Goal: Task Accomplishment & Management: Complete application form

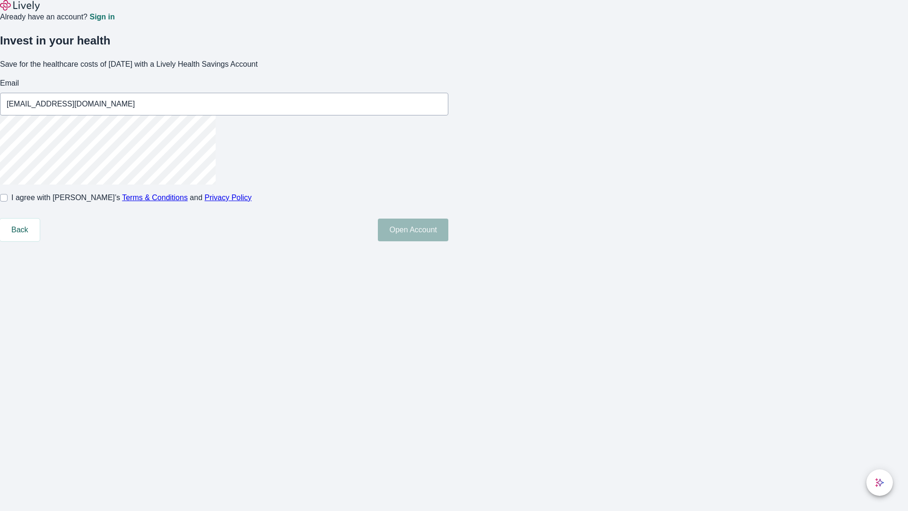
click at [8, 201] on input "I agree with Lively’s Terms & Conditions and Privacy Policy" at bounding box center [4, 198] width 8 height 8
checkbox input "true"
click at [448, 241] on button "Open Account" at bounding box center [413, 230] width 70 height 23
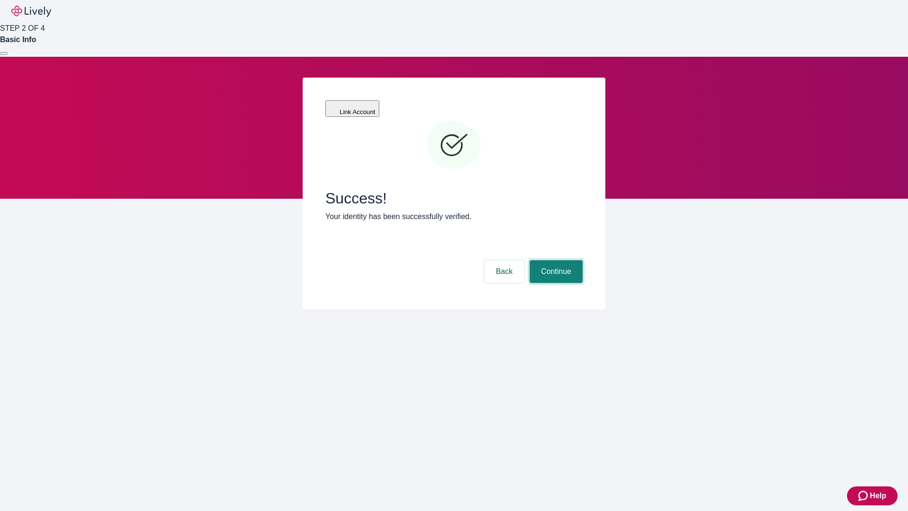
click at [555, 260] on button "Continue" at bounding box center [556, 271] width 53 height 23
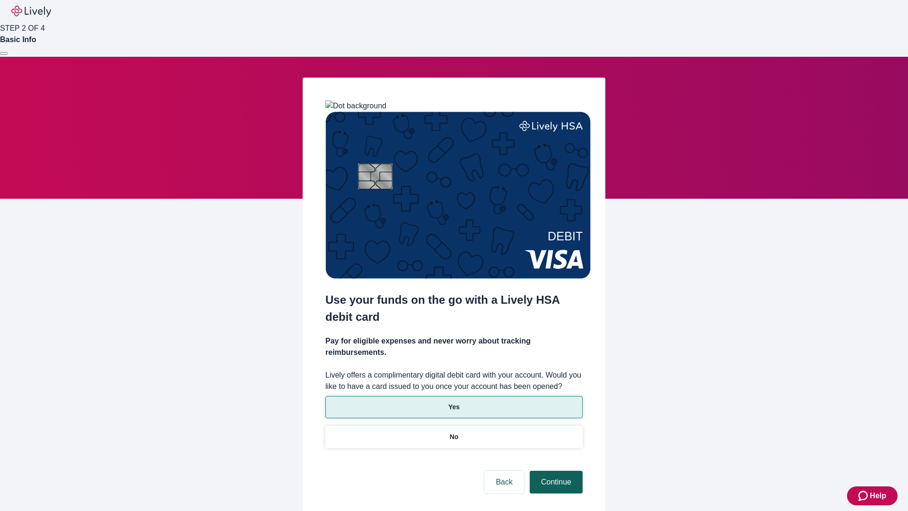
click at [454, 432] on p "No" at bounding box center [454, 437] width 9 height 10
click at [555, 471] on button "Continue" at bounding box center [556, 482] width 53 height 23
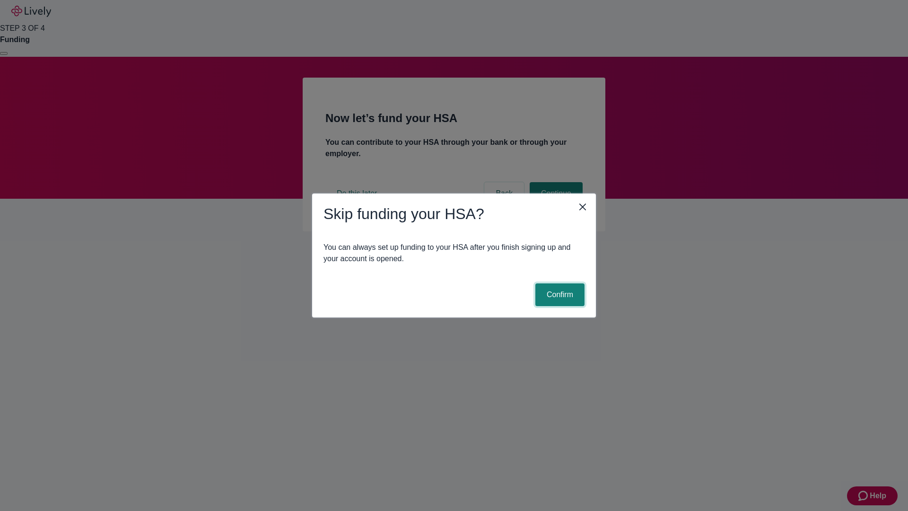
click at [559, 295] on button "Confirm" at bounding box center [559, 294] width 49 height 23
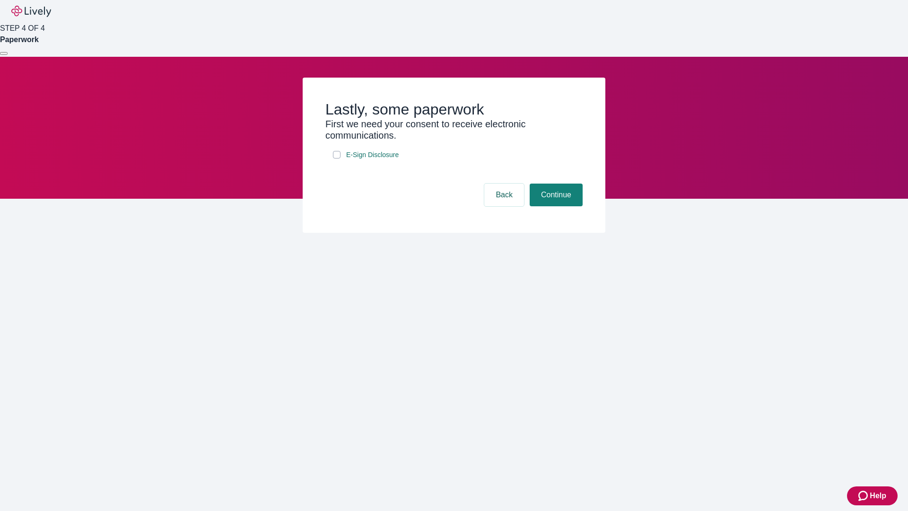
click at [337, 158] on input "E-Sign Disclosure" at bounding box center [337, 155] width 8 height 8
checkbox input "true"
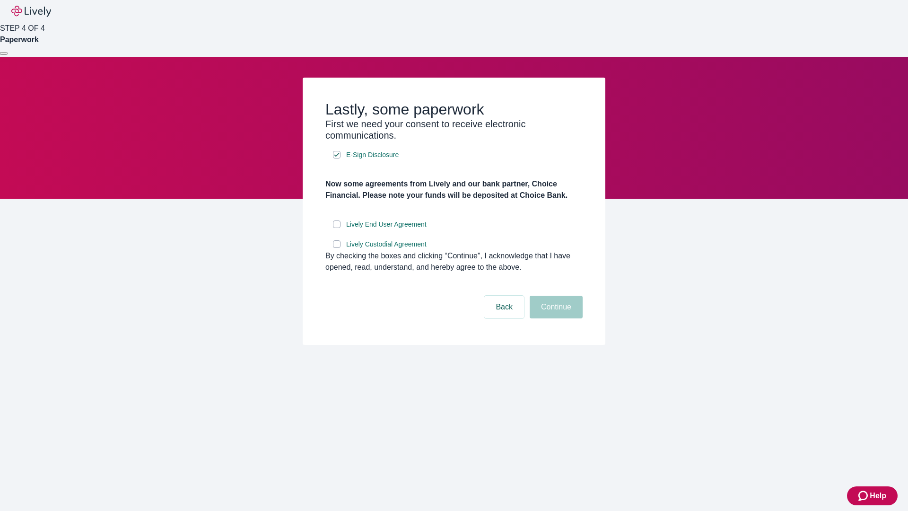
click at [337, 228] on input "Lively End User Agreement" at bounding box center [337, 224] width 8 height 8
checkbox input "true"
click at [337, 248] on input "Lively Custodial Agreement" at bounding box center [337, 244] width 8 height 8
checkbox input "true"
click at [555, 318] on button "Continue" at bounding box center [556, 307] width 53 height 23
